Goal: Information Seeking & Learning: Learn about a topic

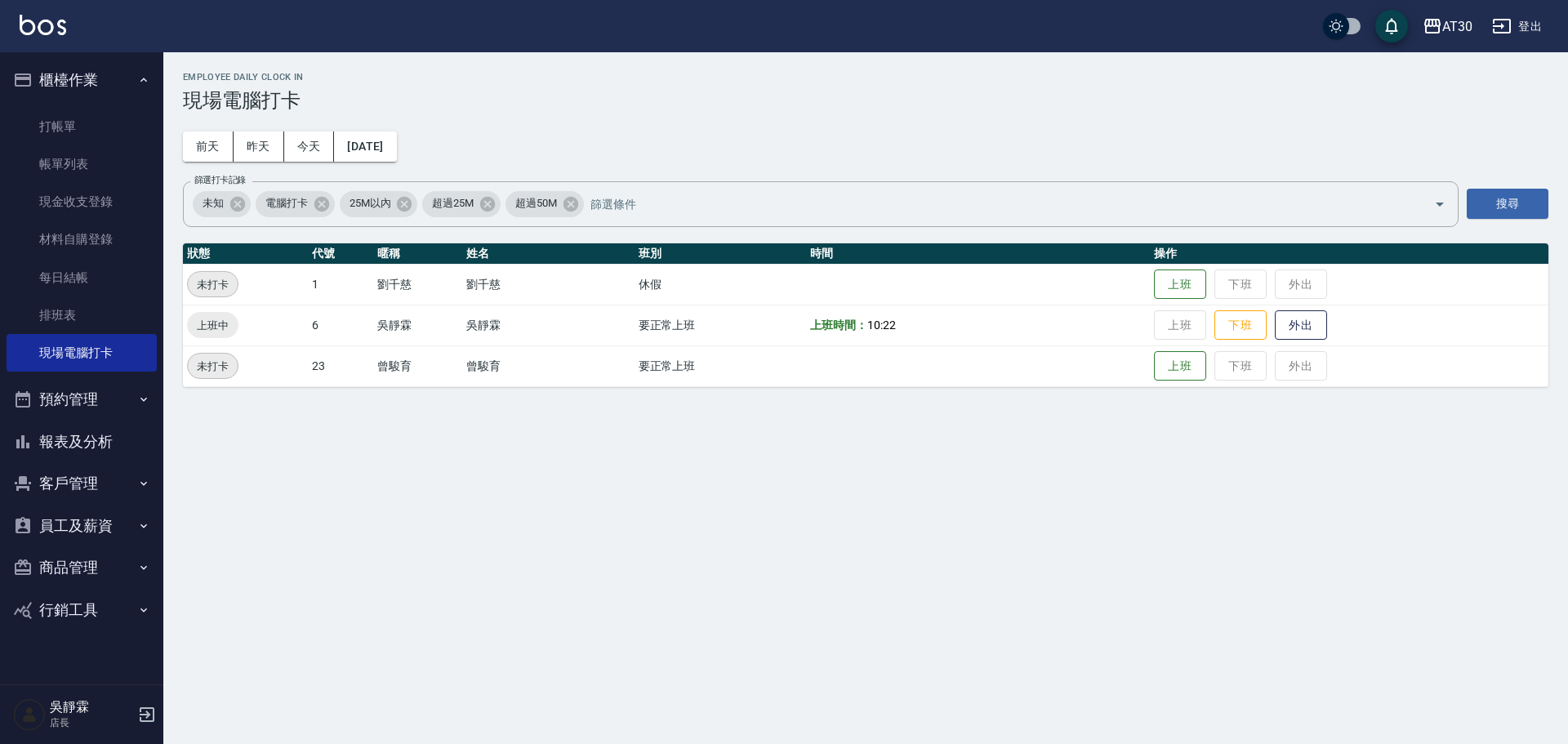
click at [117, 433] on button "報表及分析" at bounding box center [81, 442] width 150 height 42
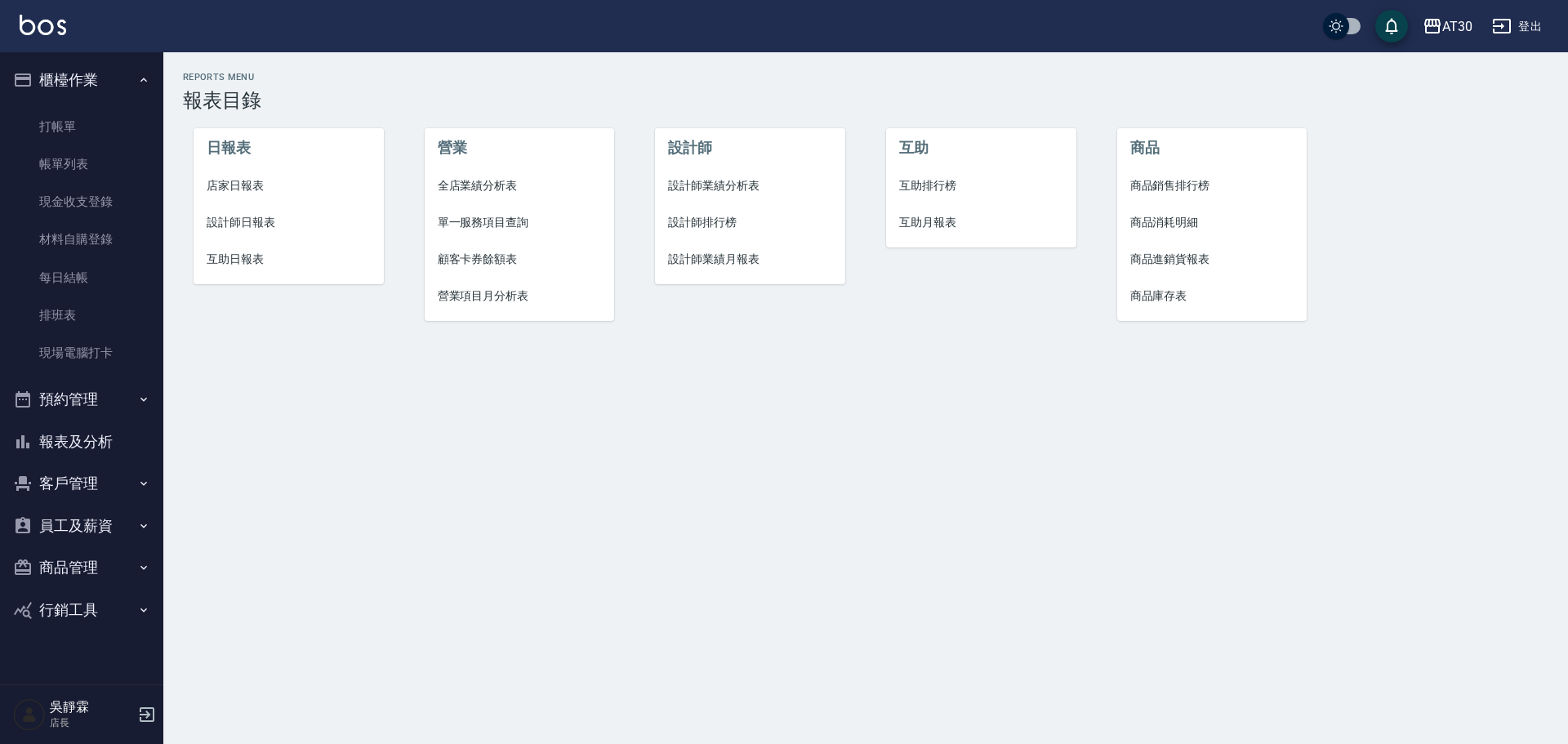
click at [708, 220] on span "設計師排行榜" at bounding box center [750, 222] width 165 height 17
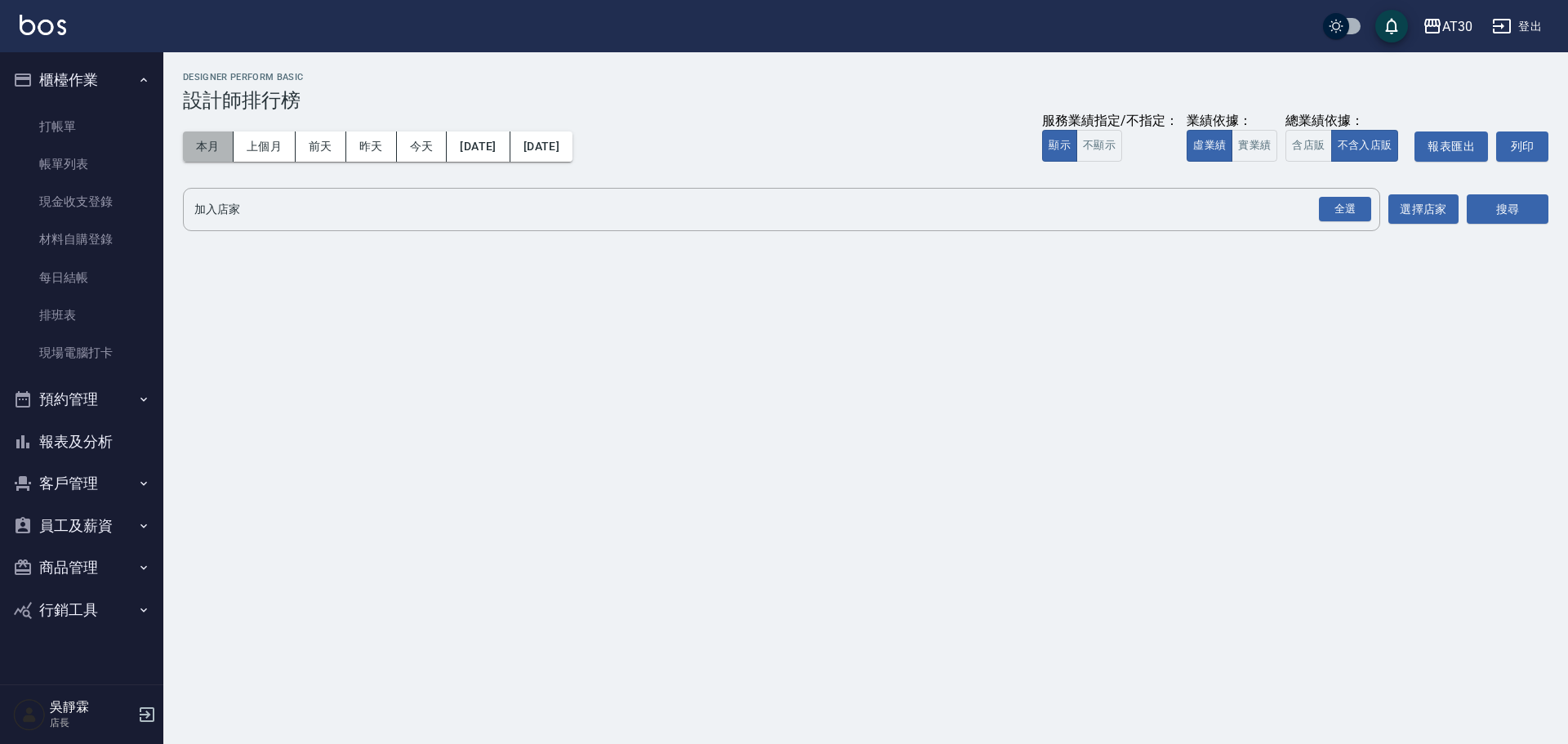
click at [213, 138] on button "本月" at bounding box center [208, 147] width 50 height 31
click at [1351, 216] on div "全選" at bounding box center [1345, 210] width 52 height 25
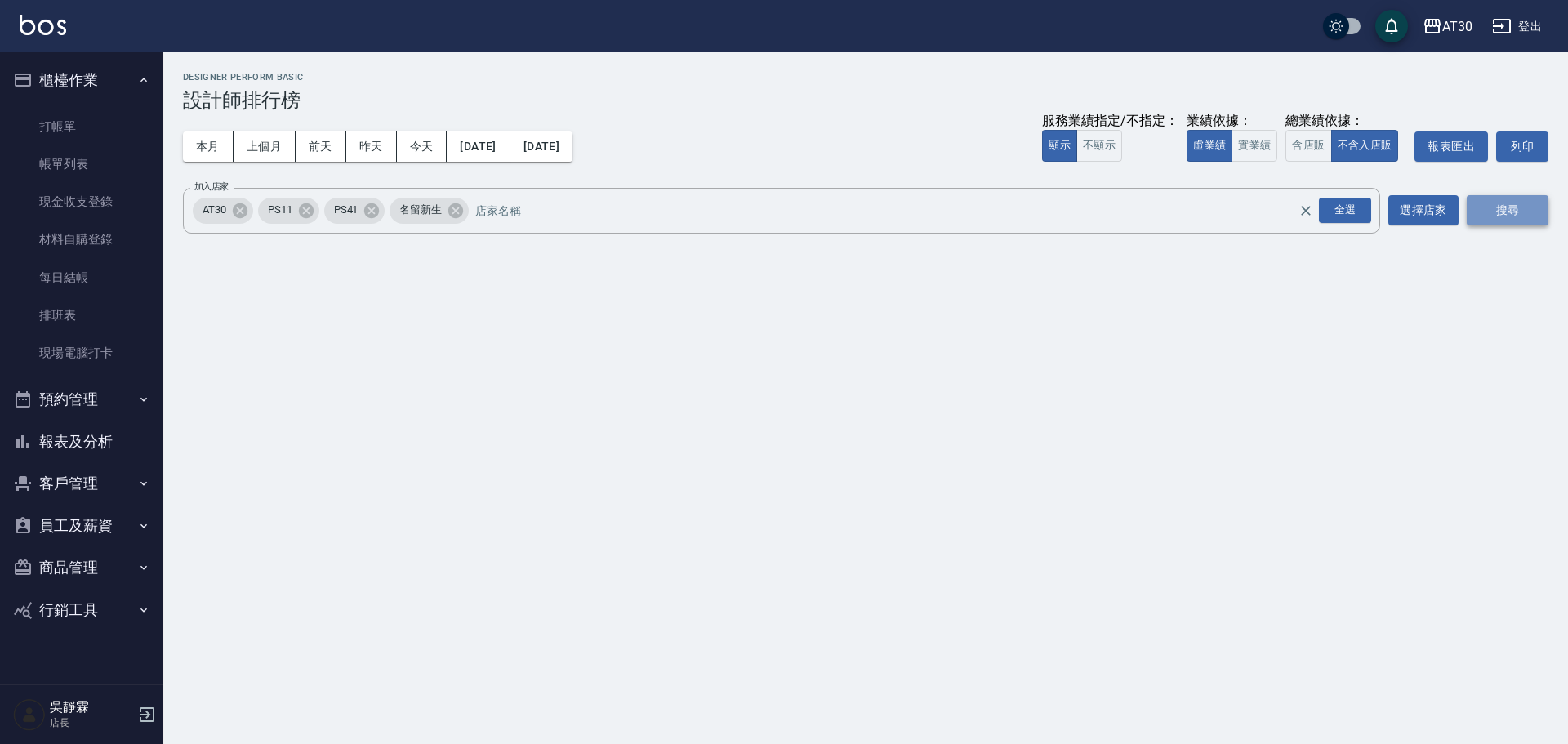
click at [1501, 206] on button "搜尋" at bounding box center [1507, 211] width 82 height 31
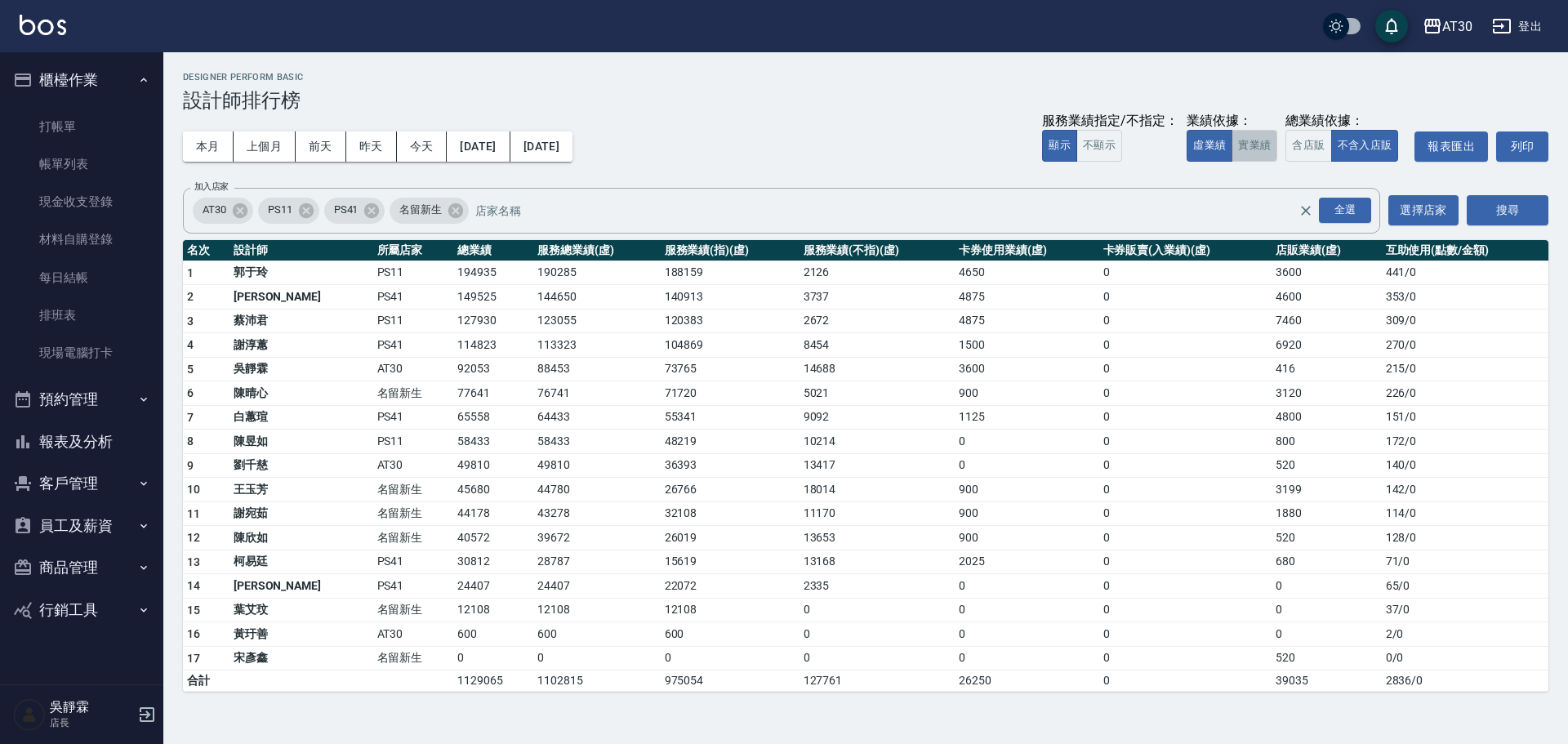
click at [1265, 148] on button "實業績" at bounding box center [1254, 145] width 46 height 31
click at [1218, 149] on button "虛業績" at bounding box center [1209, 145] width 46 height 31
click at [1246, 148] on button "實業績" at bounding box center [1254, 145] width 46 height 31
click at [368, 216] on icon at bounding box center [371, 211] width 18 height 18
click at [303, 211] on icon at bounding box center [306, 210] width 14 height 14
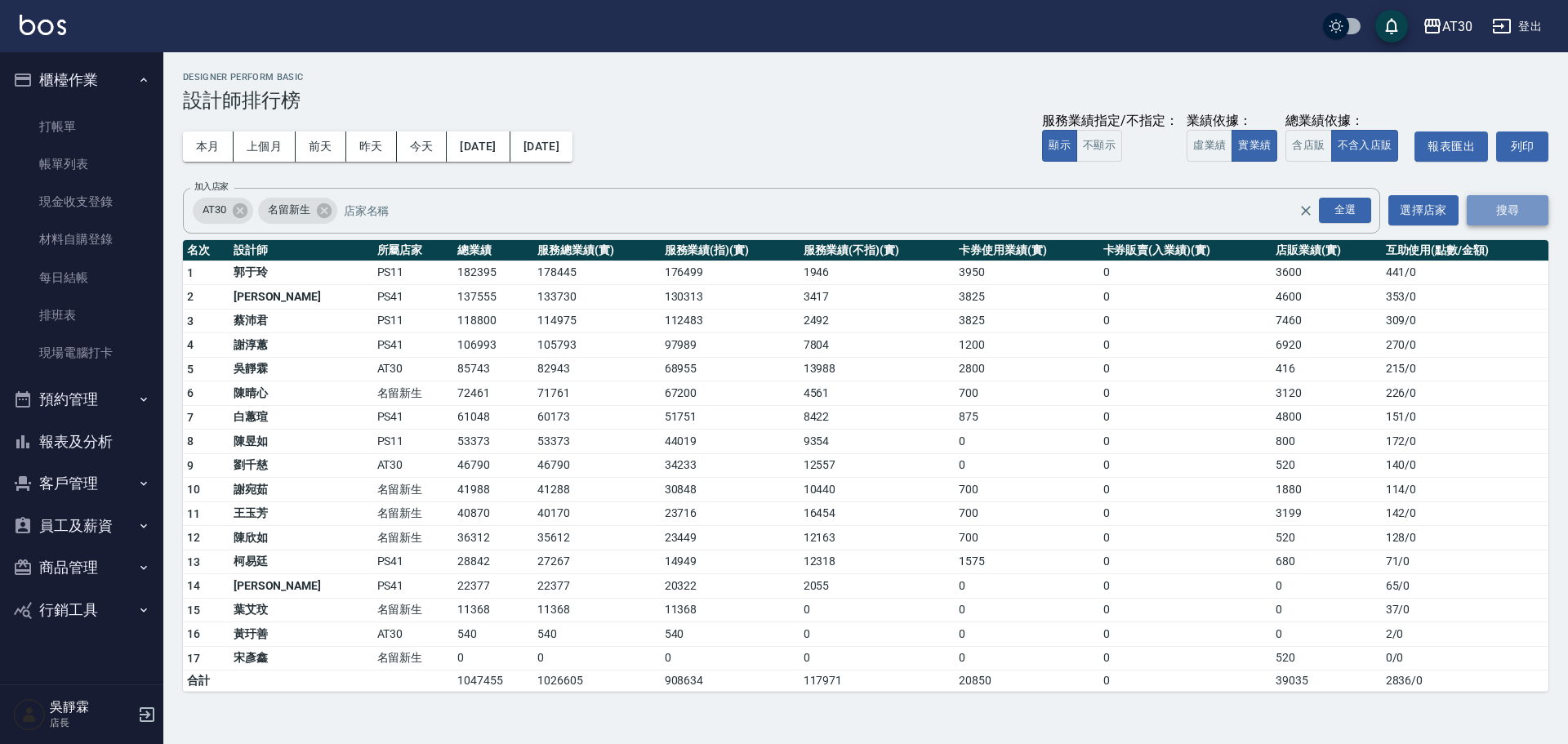
click at [1519, 220] on button "搜尋" at bounding box center [1507, 211] width 82 height 31
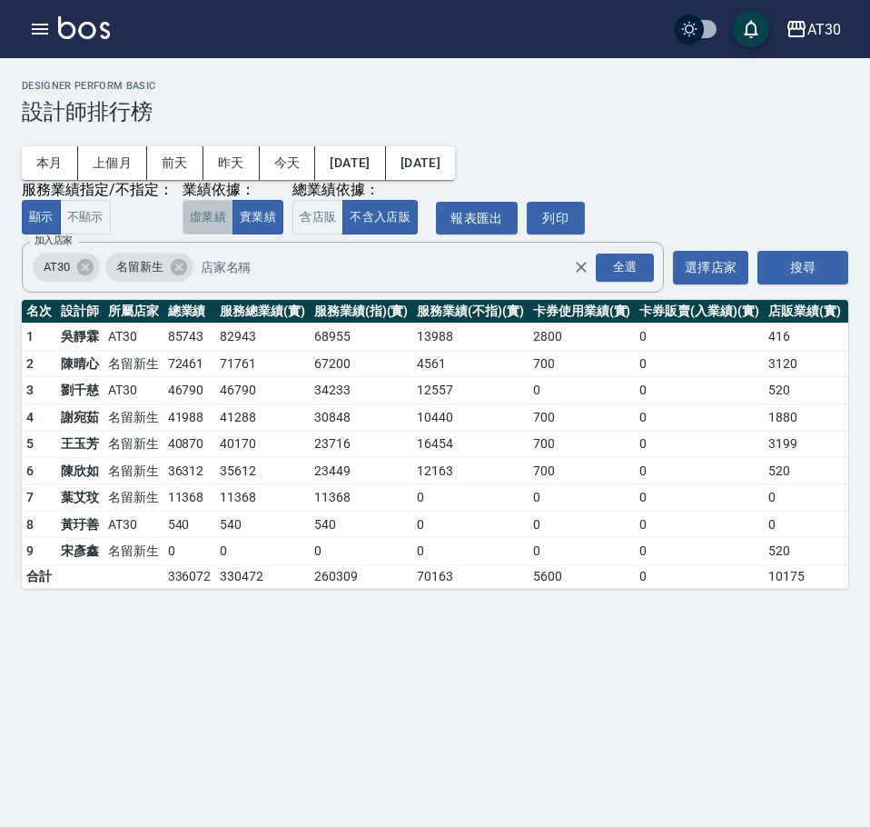
click at [207, 219] on button "虛業績" at bounding box center [208, 217] width 51 height 35
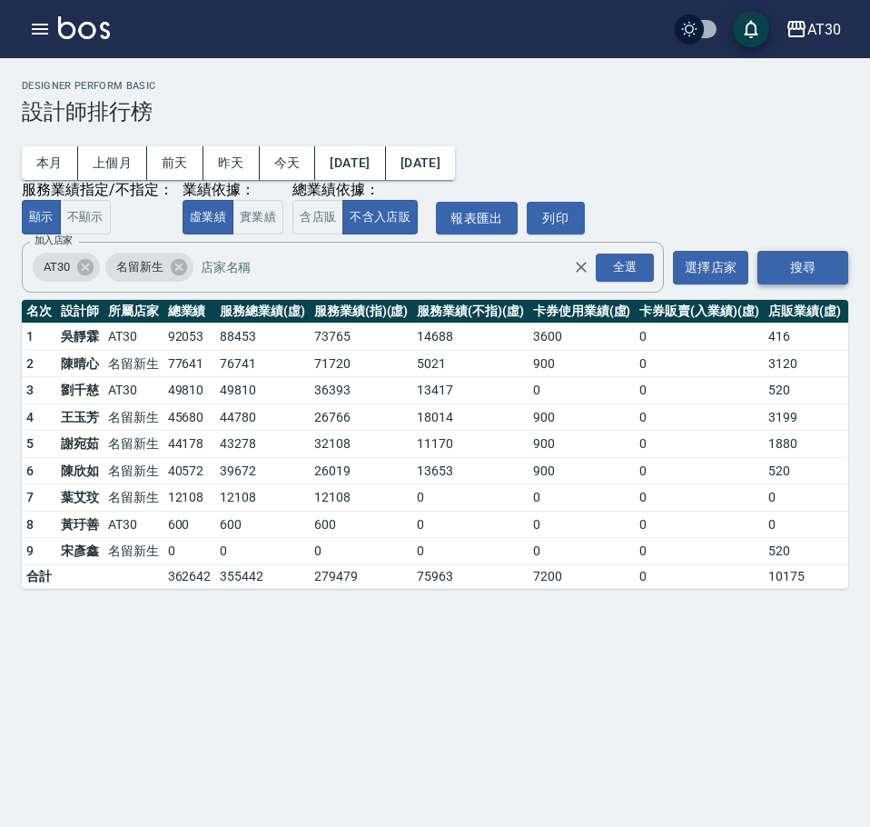
click at [785, 268] on button "搜尋" at bounding box center [803, 268] width 91 height 34
click at [794, 271] on button "搜尋" at bounding box center [803, 268] width 91 height 34
click at [40, 28] on icon "button" at bounding box center [40, 29] width 16 height 11
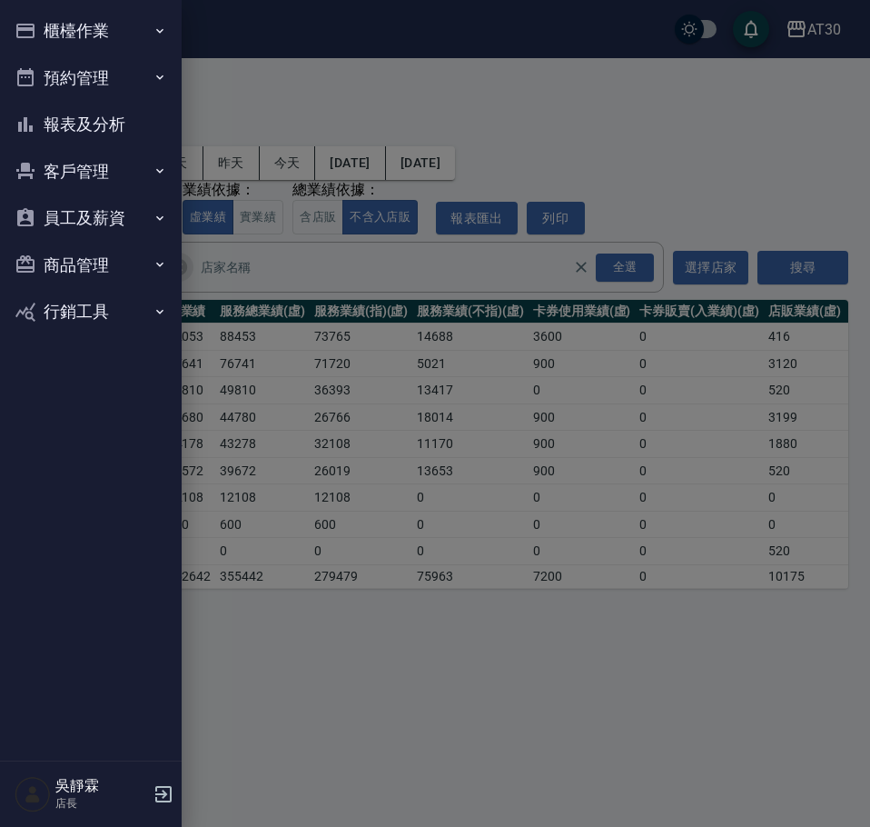
click at [119, 174] on button "客戶管理" at bounding box center [90, 171] width 167 height 47
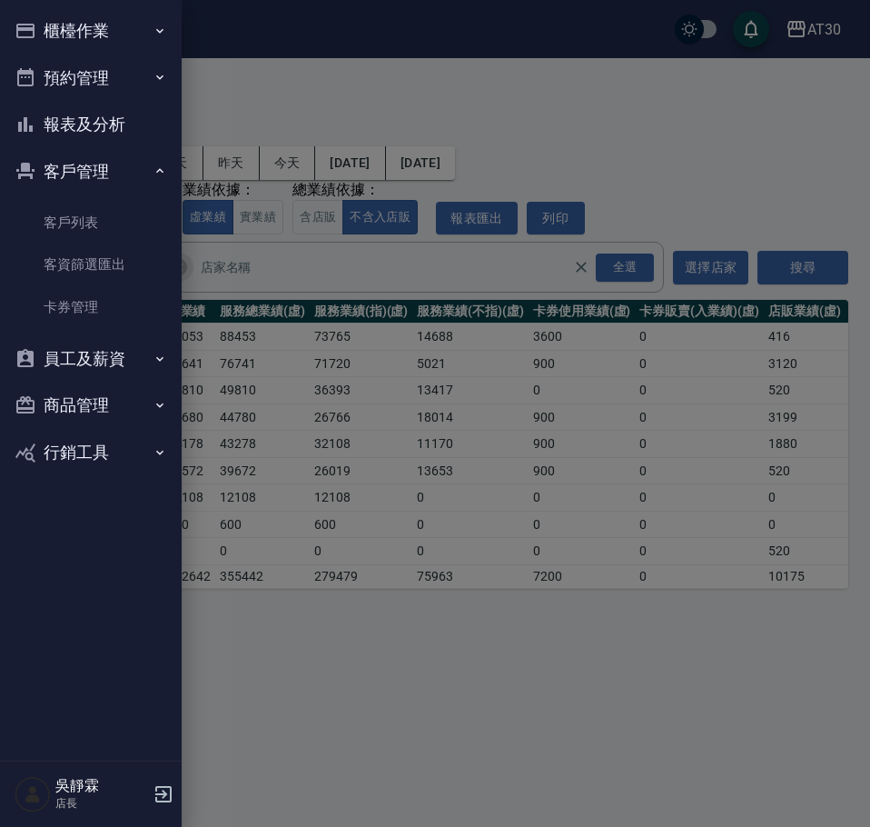
click at [103, 30] on button "櫃檯作業" at bounding box center [90, 30] width 167 height 47
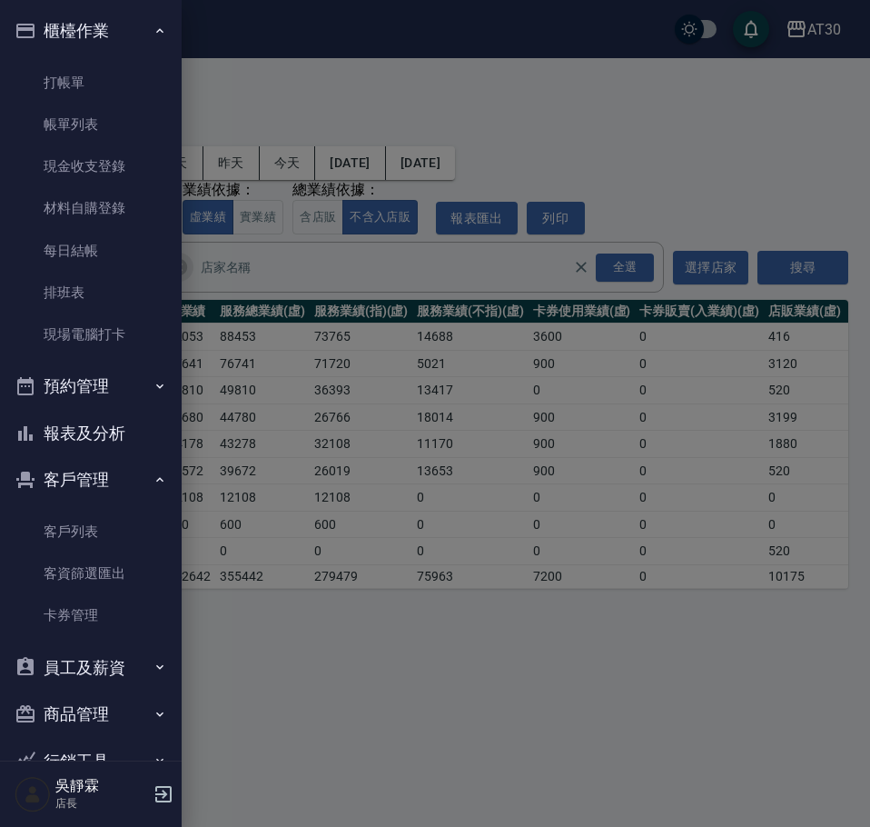
click at [114, 431] on button "報表及分析" at bounding box center [90, 433] width 167 height 47
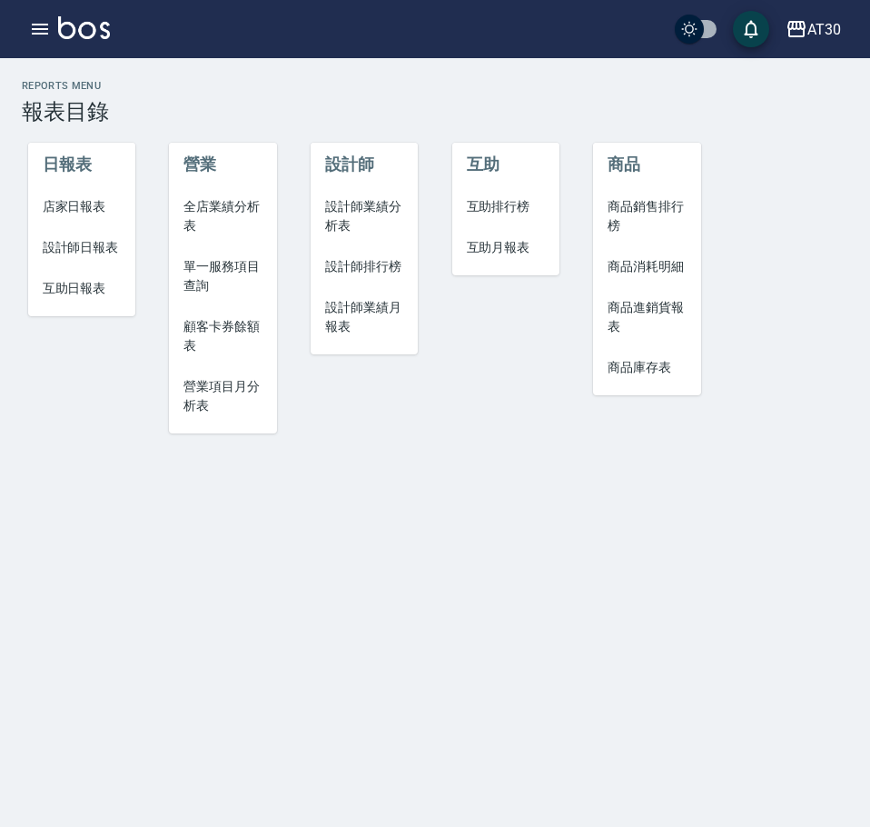
click at [235, 206] on span "全店業績分析表" at bounding box center [222, 216] width 78 height 38
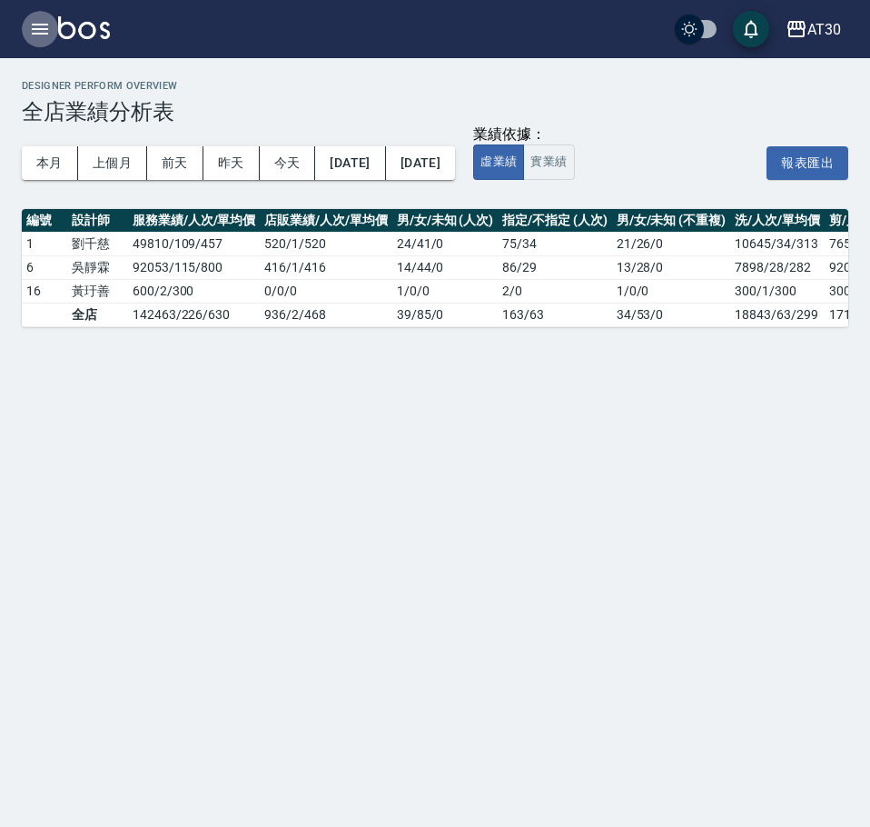
click at [36, 30] on icon "button" at bounding box center [40, 29] width 16 height 11
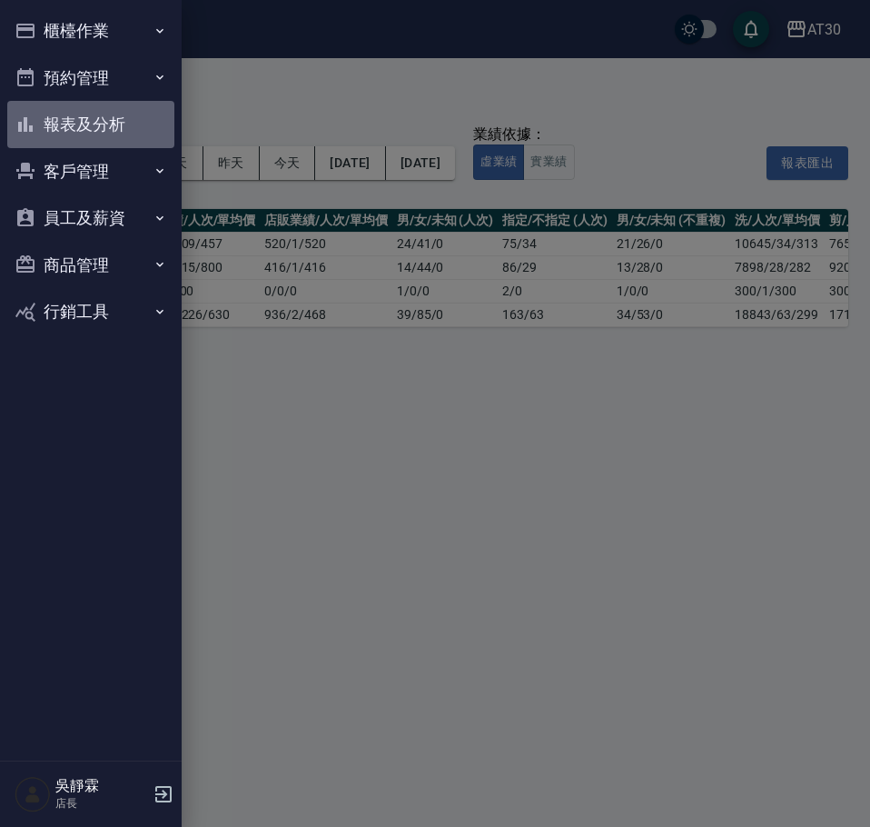
click at [102, 134] on button "報表及分析" at bounding box center [90, 124] width 167 height 47
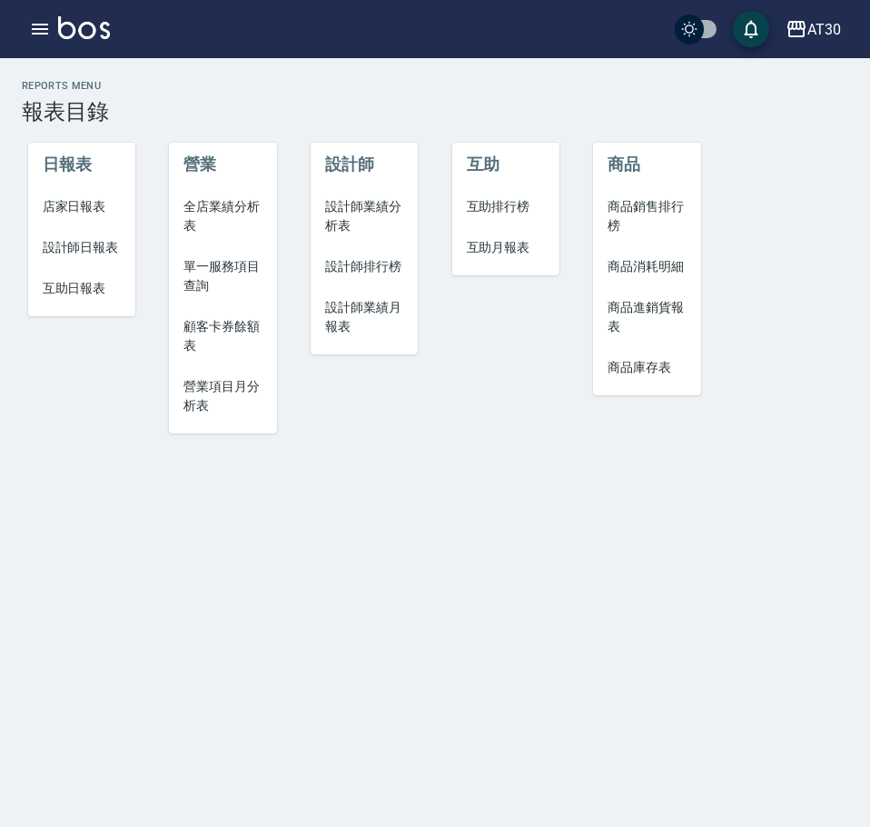
click at [243, 390] on span "營業項目月分析表" at bounding box center [222, 396] width 78 height 38
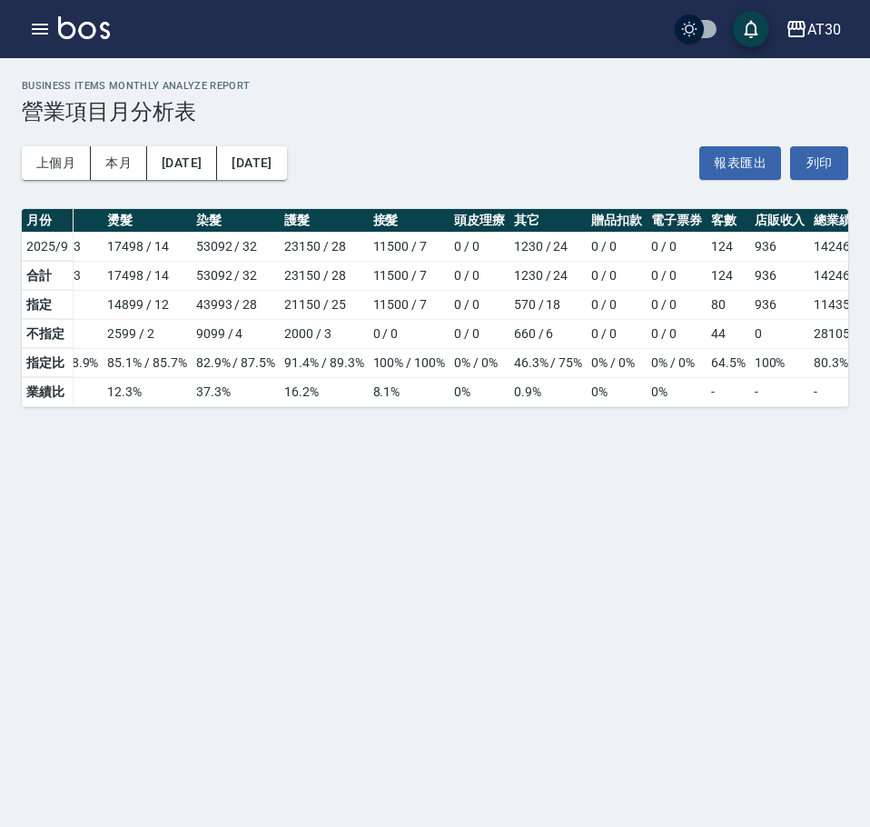
scroll to position [0, 218]
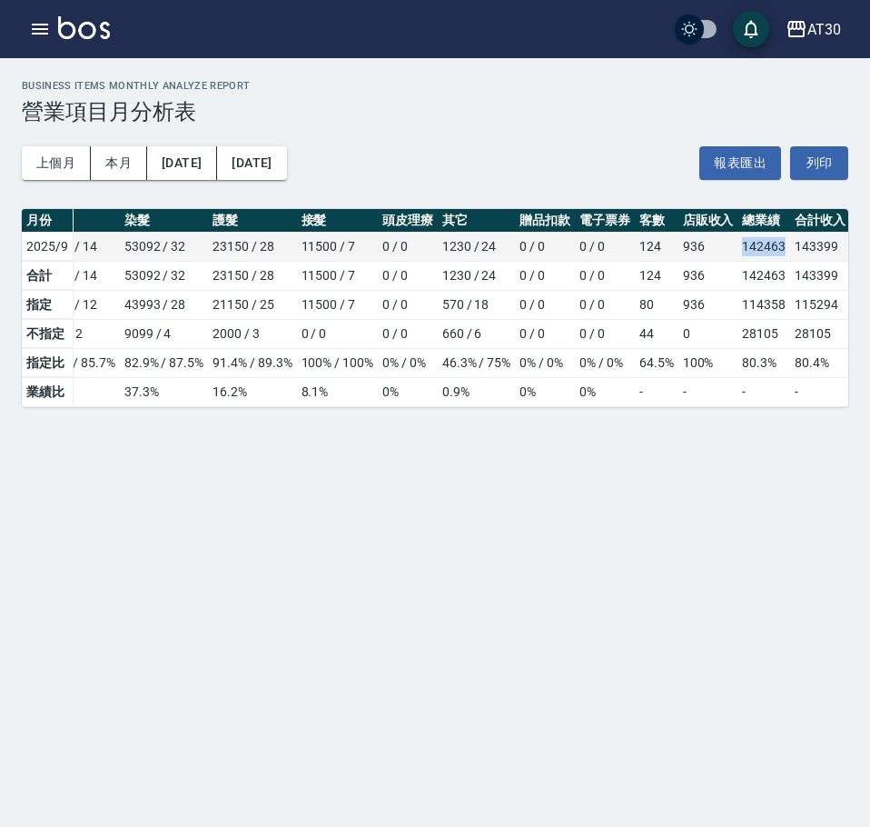
drag, startPoint x: 782, startPoint y: 246, endPoint x: 742, endPoint y: 246, distance: 40.0
click at [742, 246] on td "142463" at bounding box center [764, 246] width 53 height 29
copy td "142463"
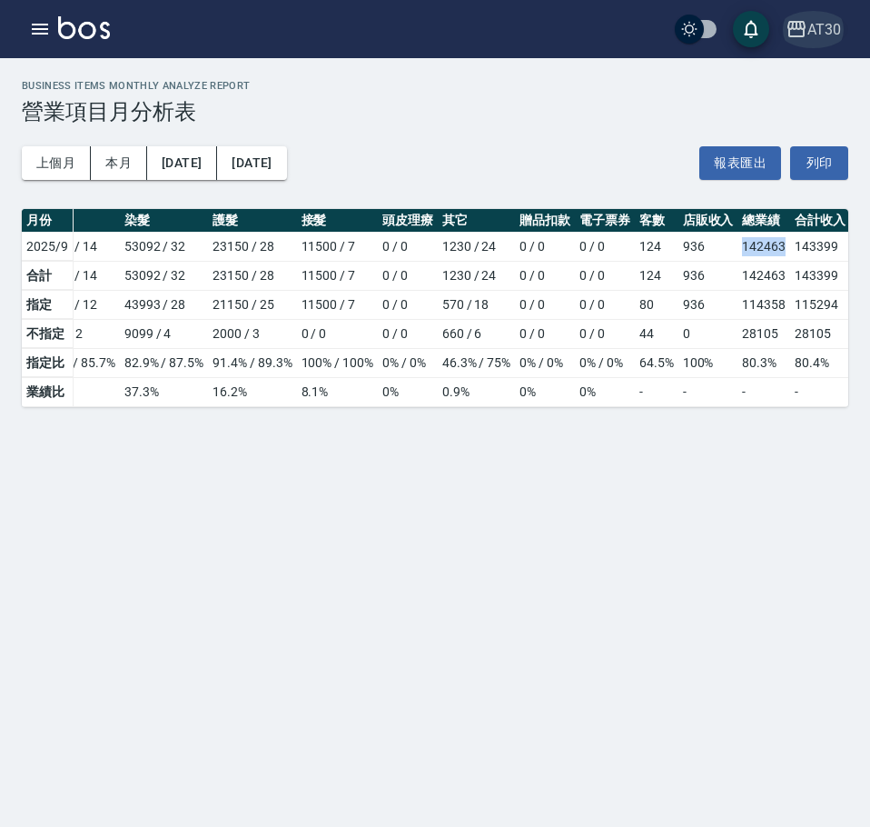
click at [820, 29] on div "AT30" at bounding box center [825, 29] width 34 height 23
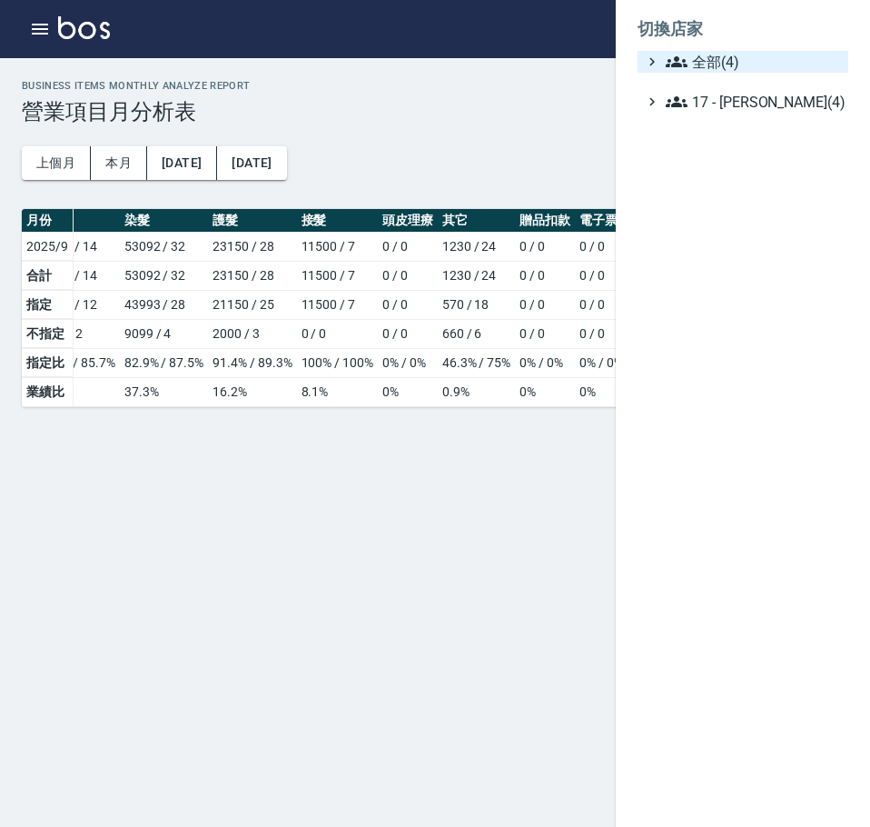
click at [731, 60] on span "全部(4)" at bounding box center [753, 62] width 175 height 22
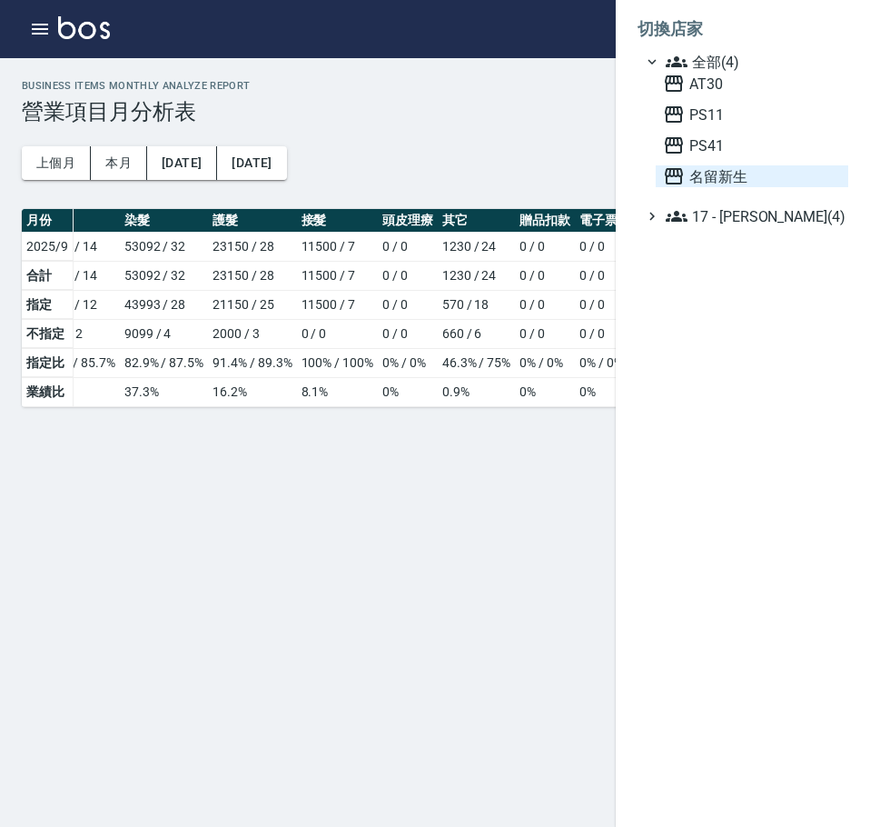
click at [743, 181] on span "名留新生" at bounding box center [752, 176] width 178 height 22
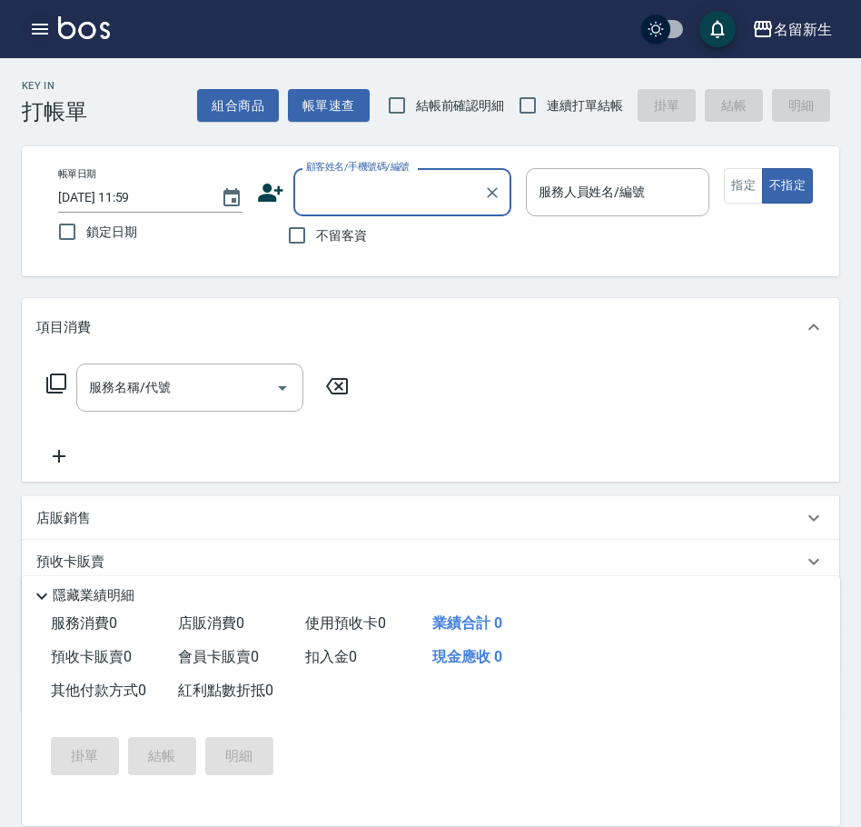
click at [34, 27] on icon "button" at bounding box center [40, 29] width 22 height 22
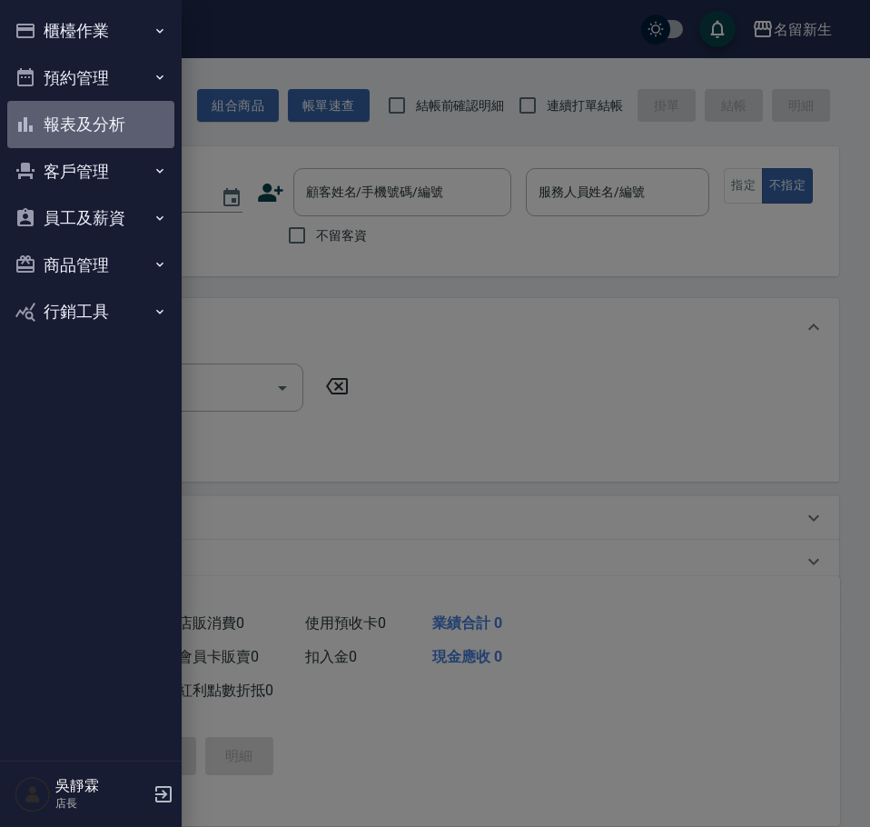
click at [106, 131] on button "報表及分析" at bounding box center [90, 124] width 167 height 47
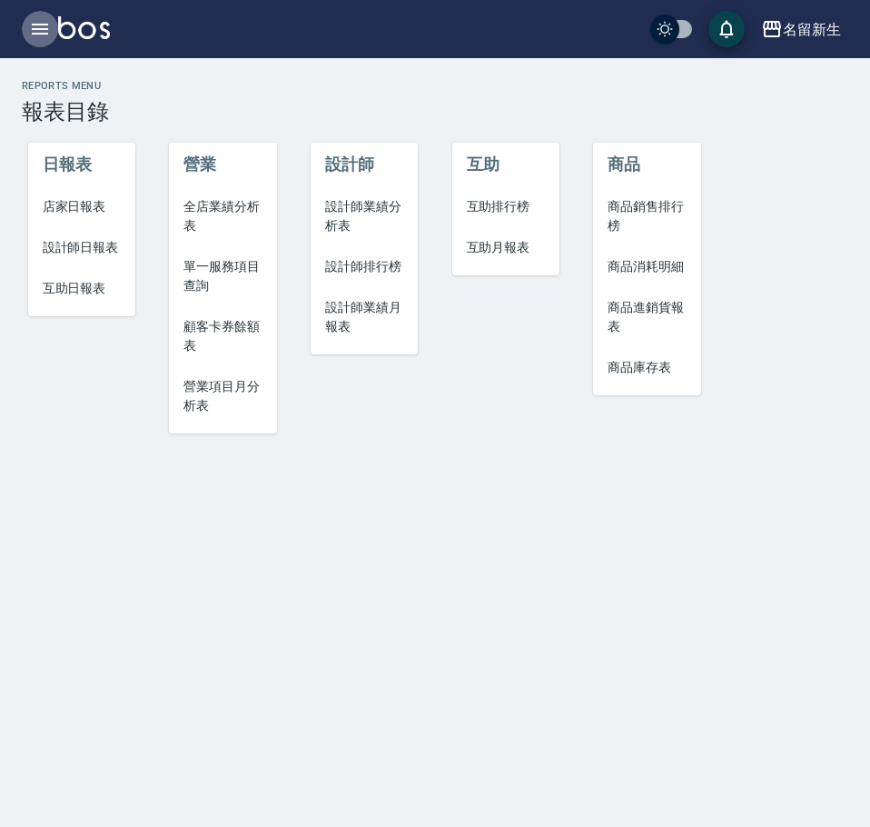
click at [27, 40] on button "button" at bounding box center [40, 29] width 36 height 36
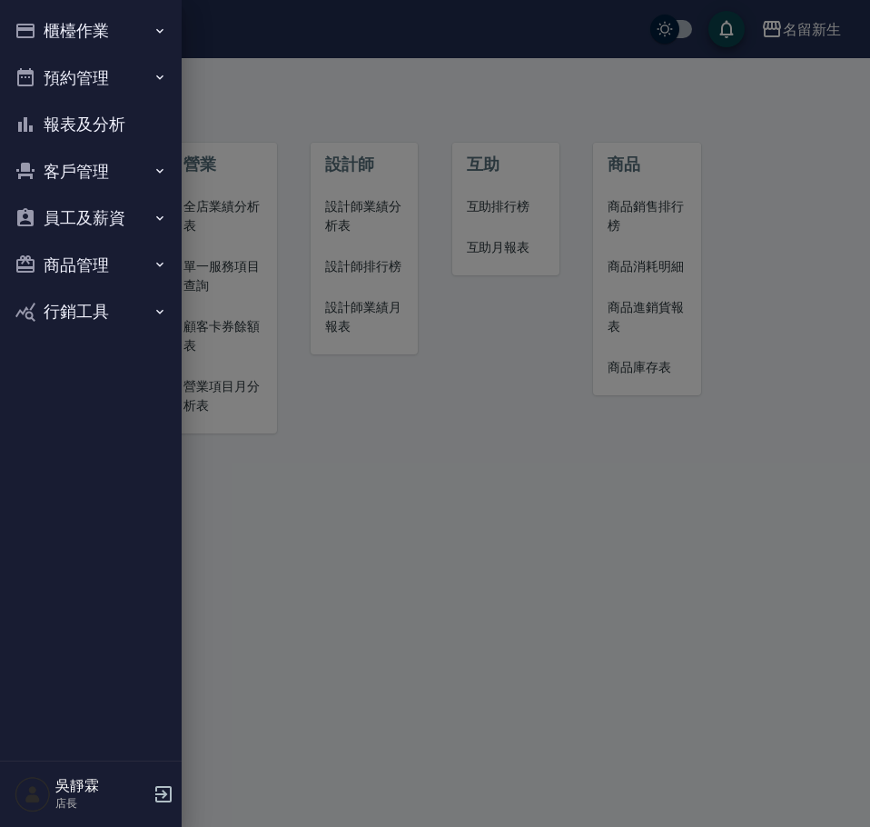
click at [106, 165] on button "客戶管理" at bounding box center [90, 171] width 167 height 47
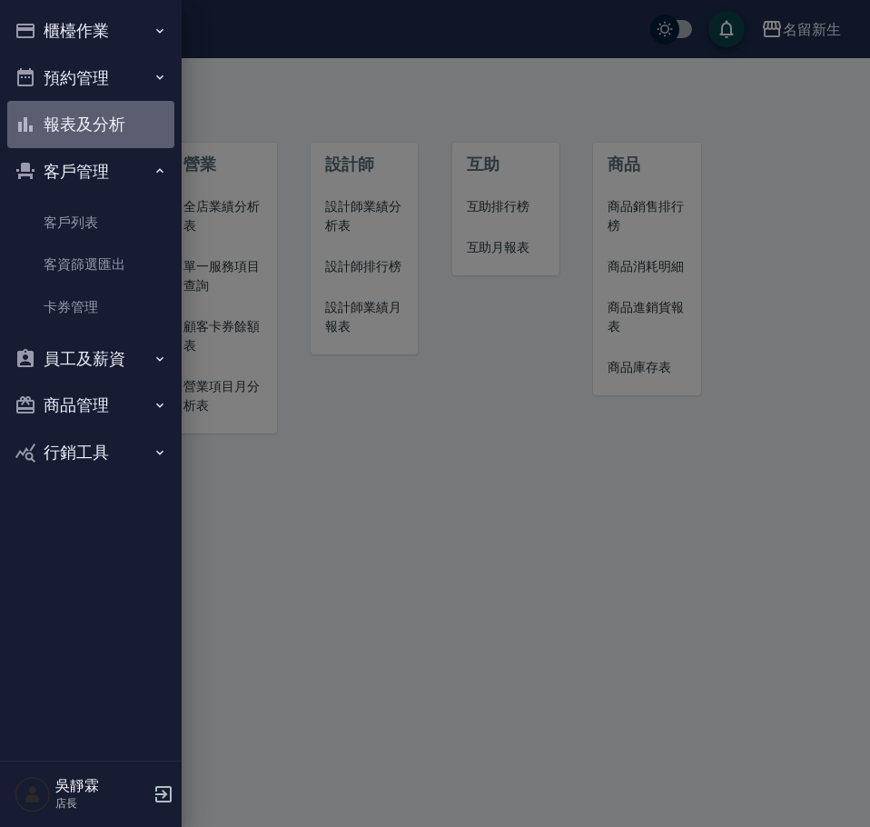
click at [114, 132] on button "報表及分析" at bounding box center [90, 124] width 167 height 47
click at [114, 121] on button "報表及分析" at bounding box center [90, 124] width 167 height 47
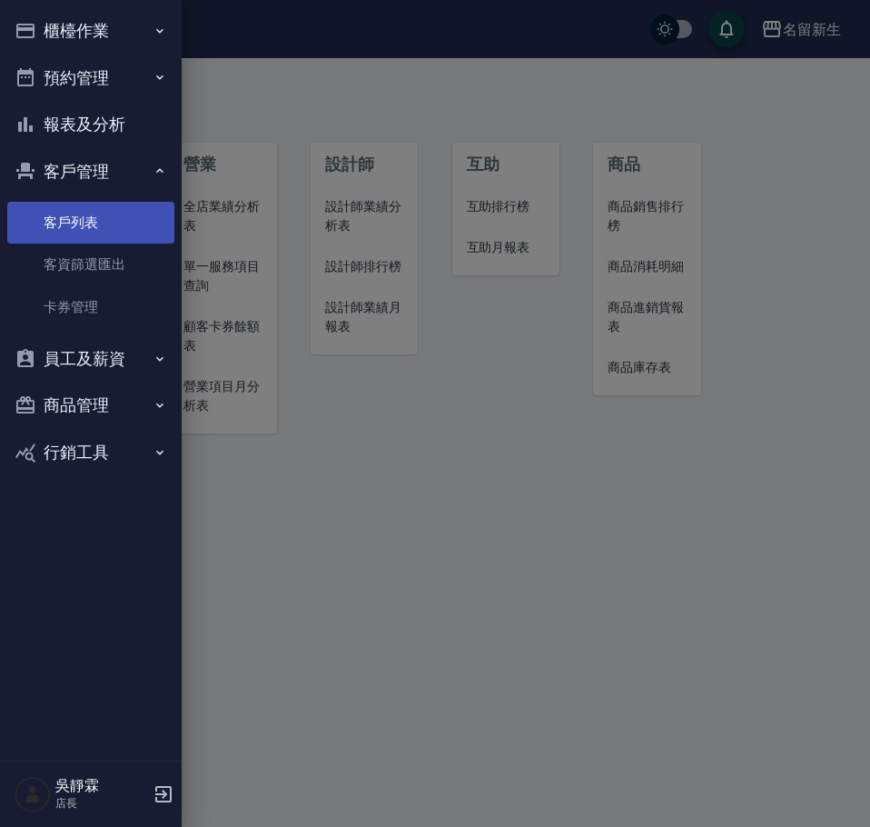
click at [114, 210] on link "客戶列表" at bounding box center [90, 223] width 167 height 42
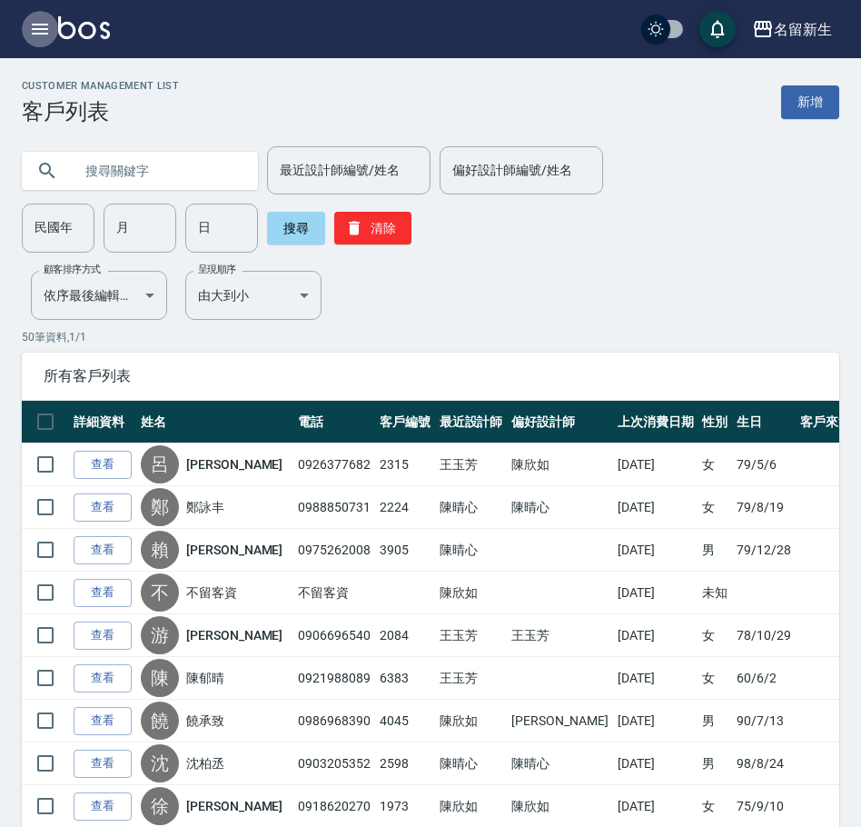
click at [51, 32] on button "button" at bounding box center [40, 29] width 36 height 36
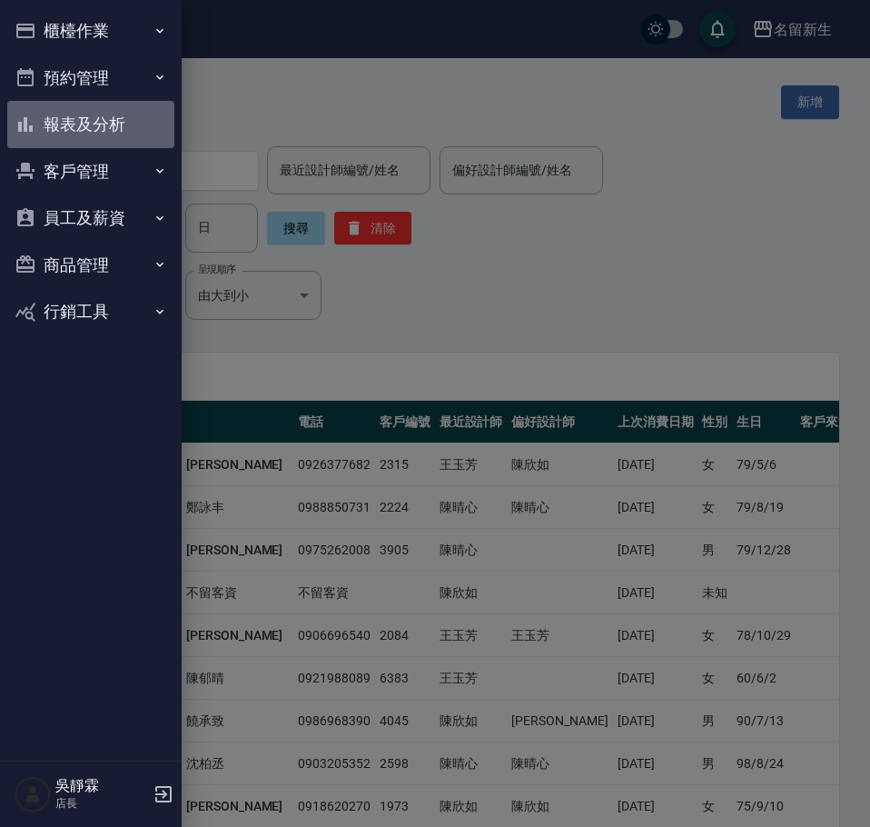
click at [99, 118] on button "報表及分析" at bounding box center [90, 124] width 167 height 47
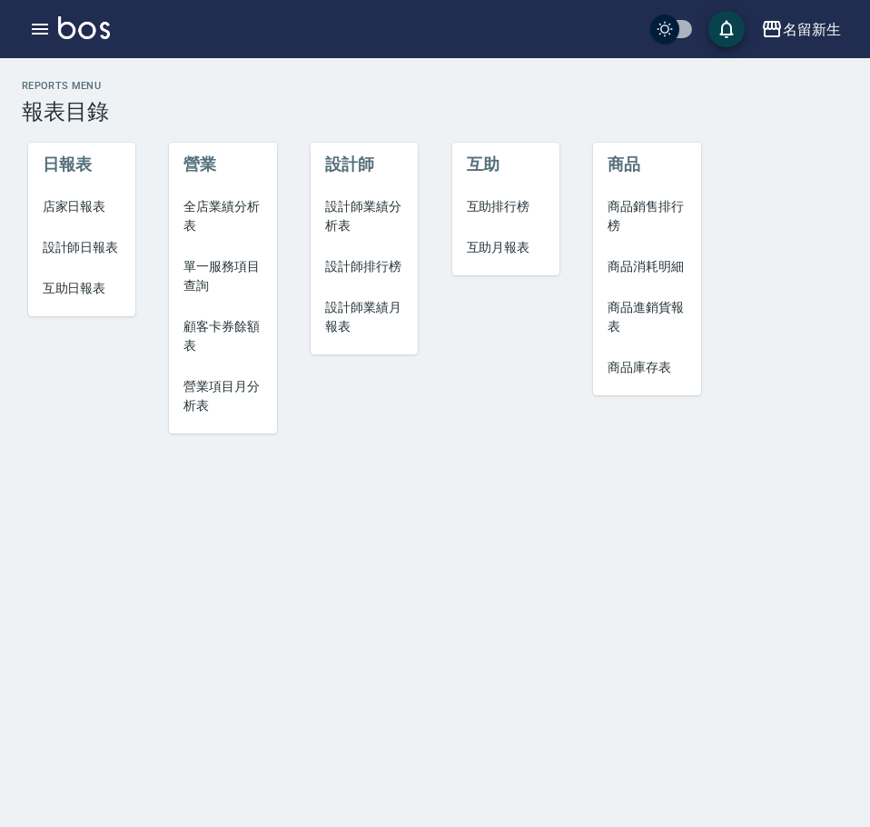
click at [227, 385] on span "營業項目月分析表" at bounding box center [222, 396] width 78 height 38
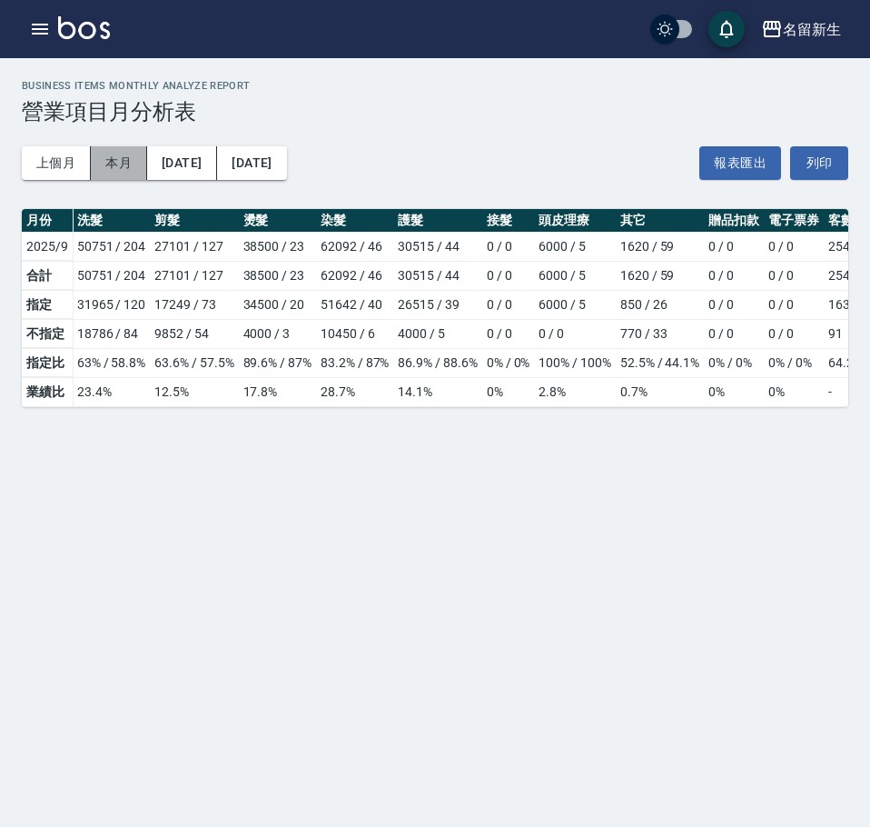
click at [117, 160] on button "本月" at bounding box center [119, 163] width 56 height 34
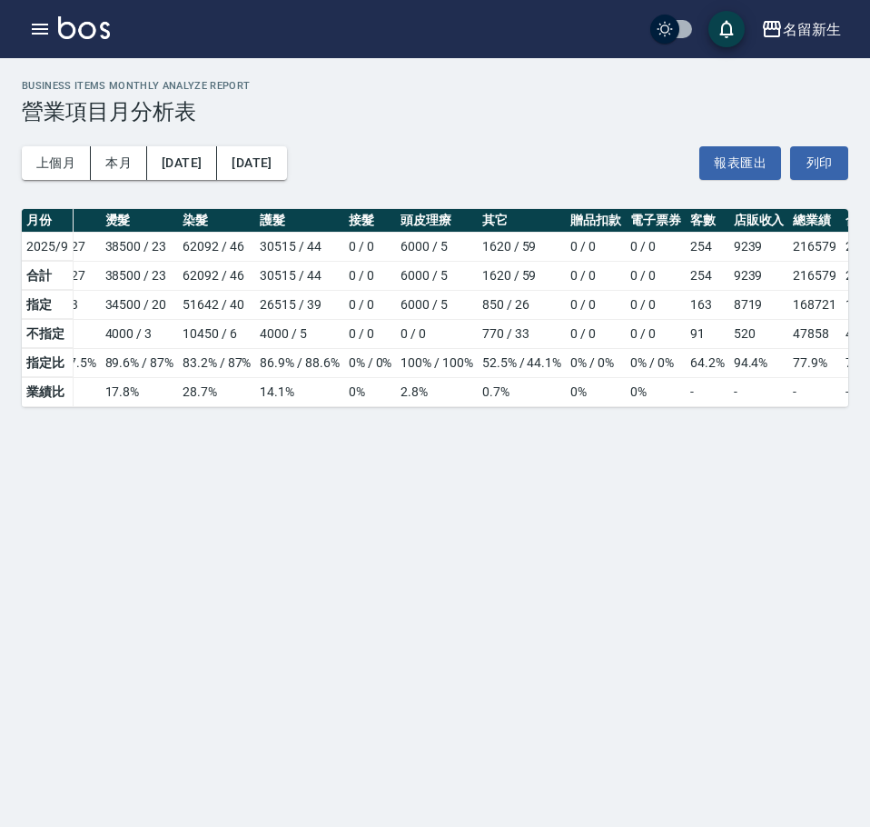
scroll to position [0, 191]
